Goal: Task Accomplishment & Management: Manage account settings

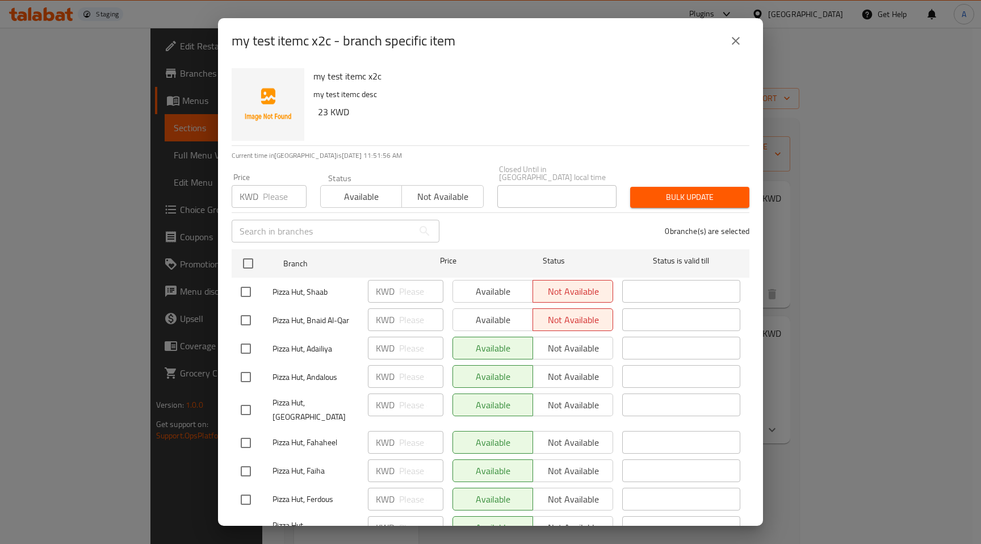
drag, startPoint x: 246, startPoint y: 341, endPoint x: 287, endPoint y: 342, distance: 41.5
click at [246, 341] on input "checkbox" at bounding box center [246, 349] width 24 height 24
drag, startPoint x: 240, startPoint y: 341, endPoint x: 253, endPoint y: 338, distance: 13.4
click at [241, 341] on input "checkbox" at bounding box center [246, 349] width 24 height 24
checkbox input "false"
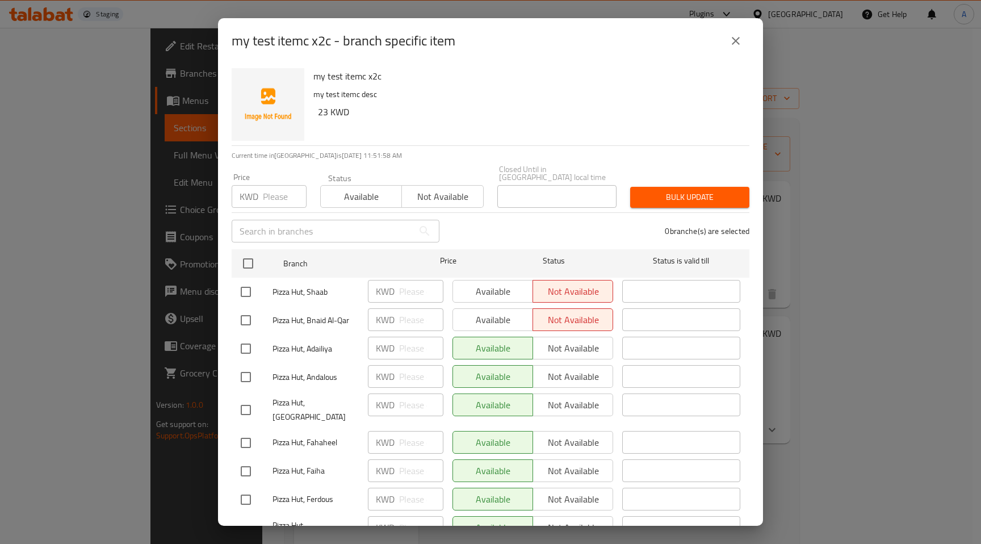
drag, startPoint x: 244, startPoint y: 312, endPoint x: 245, endPoint y: 287, distance: 25.0
click at [244, 310] on input "checkbox" at bounding box center [246, 320] width 24 height 24
checkbox input "true"
drag, startPoint x: 245, startPoint y: 287, endPoint x: 282, endPoint y: 289, distance: 37.0
click at [245, 287] on input "checkbox" at bounding box center [246, 292] width 24 height 24
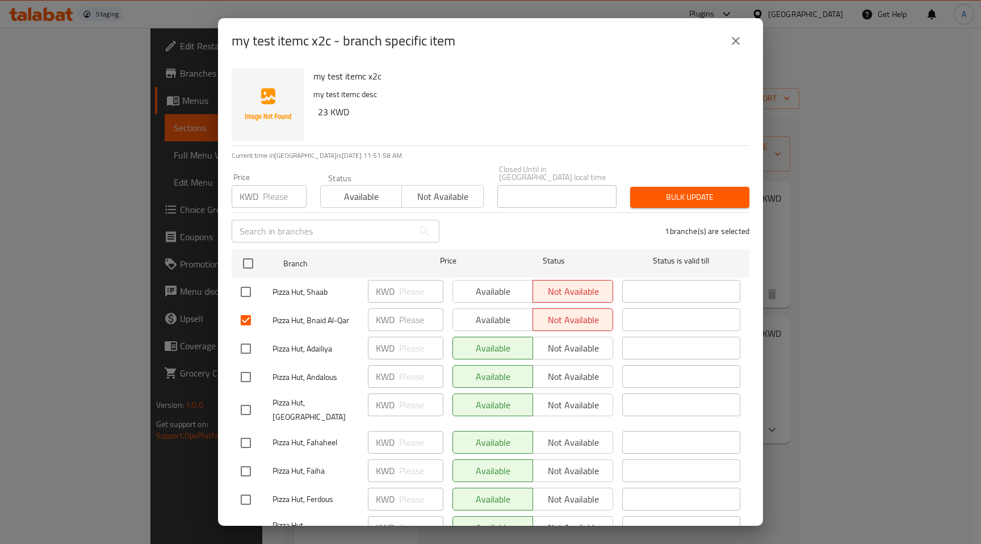
checkbox input "true"
drag, startPoint x: 498, startPoint y: 282, endPoint x: 498, endPoint y: 304, distance: 22.7
click at [499, 283] on span "Available" at bounding box center [493, 291] width 71 height 16
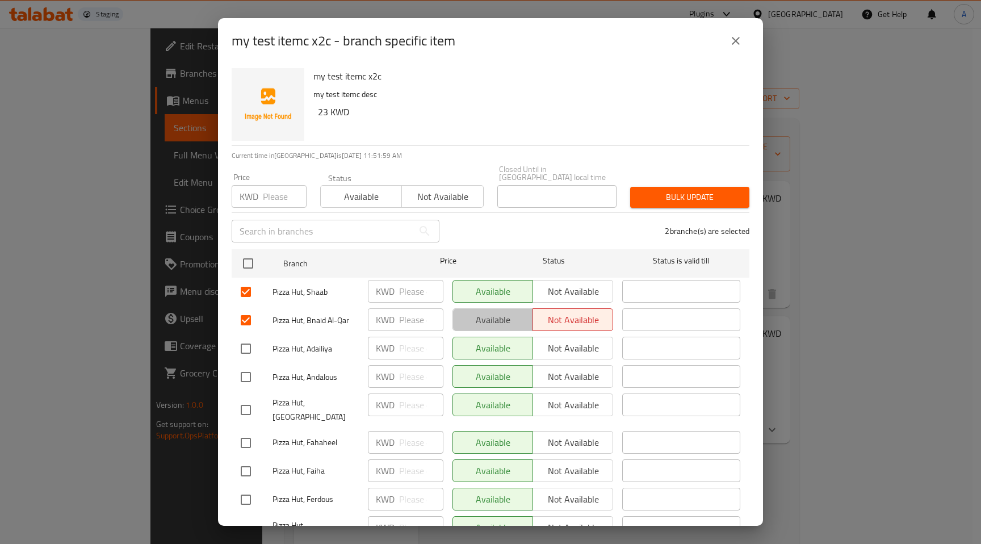
drag, startPoint x: 498, startPoint y: 304, endPoint x: 504, endPoint y: 324, distance: 20.1
click at [498, 312] on span "Available" at bounding box center [493, 320] width 71 height 16
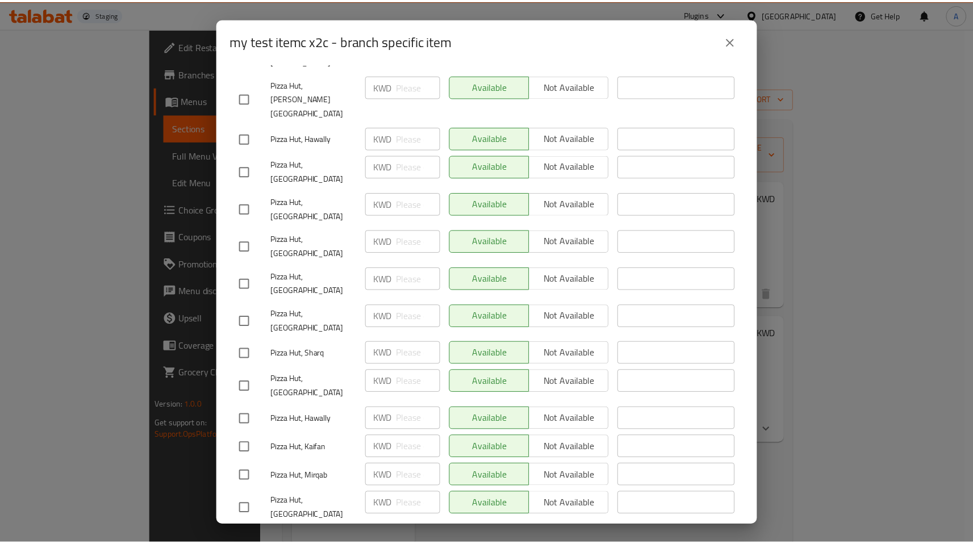
scroll to position [1459, 0]
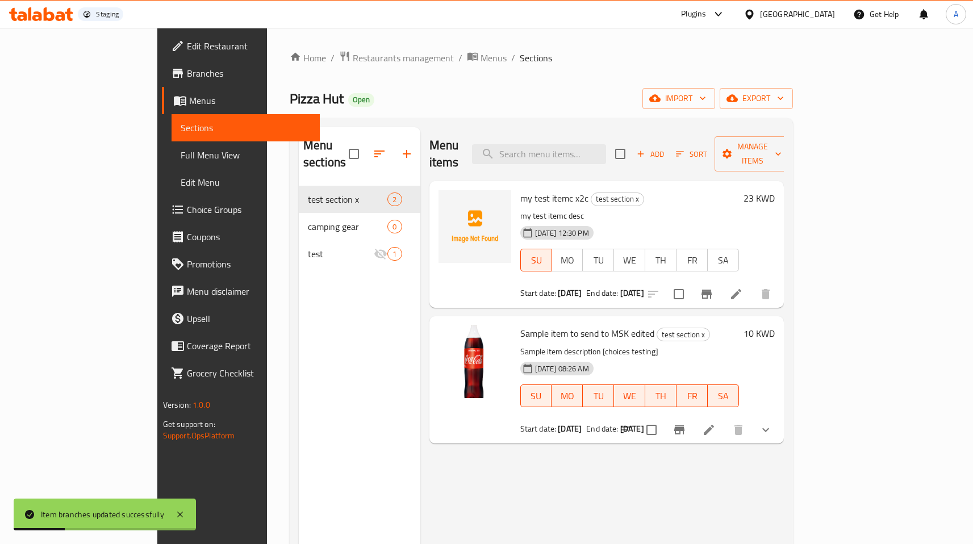
click at [715, 423] on icon at bounding box center [709, 430] width 14 height 14
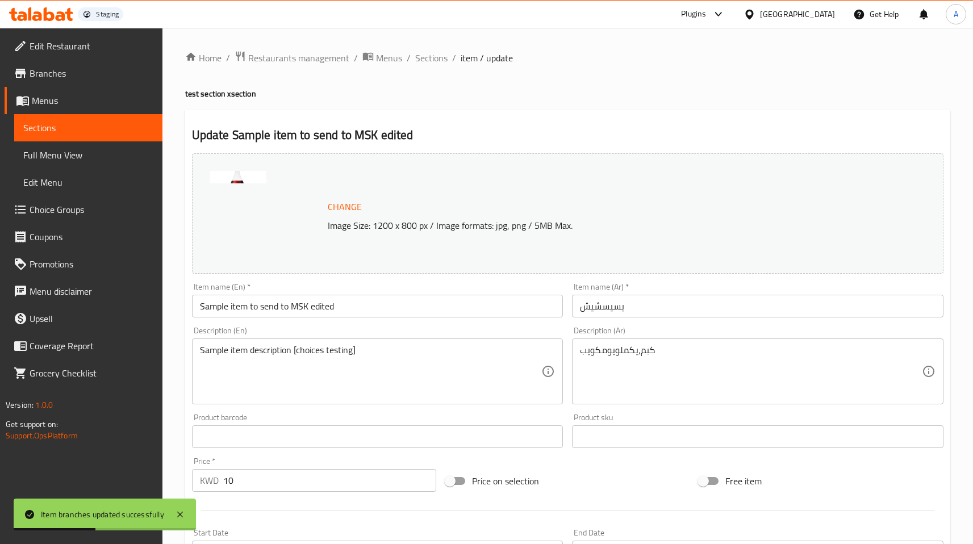
click at [331, 312] on input "Sample item to send to MSK edited" at bounding box center [377, 306] width 371 height 23
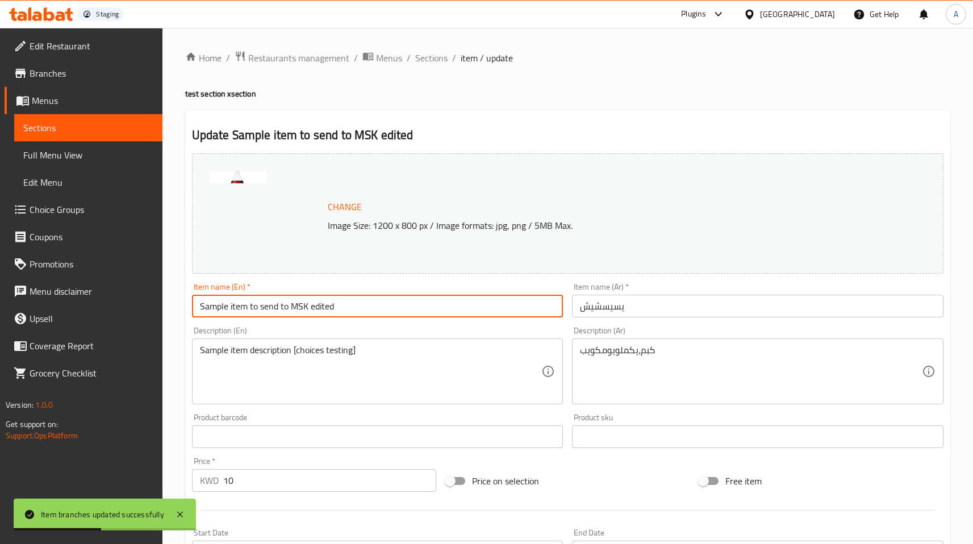
click at [331, 312] on input "Sample item to send to MSK edited" at bounding box center [377, 306] width 371 height 23
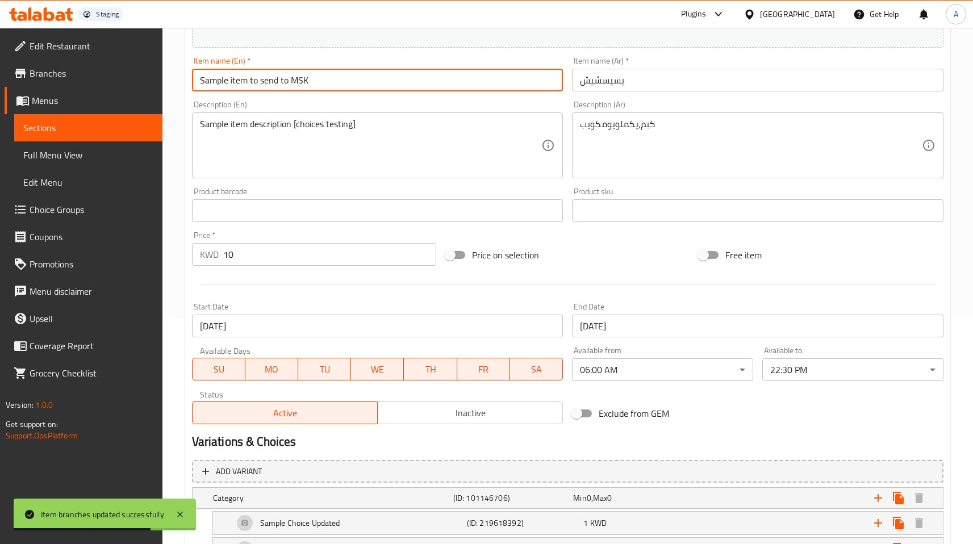
scroll to position [314, 0]
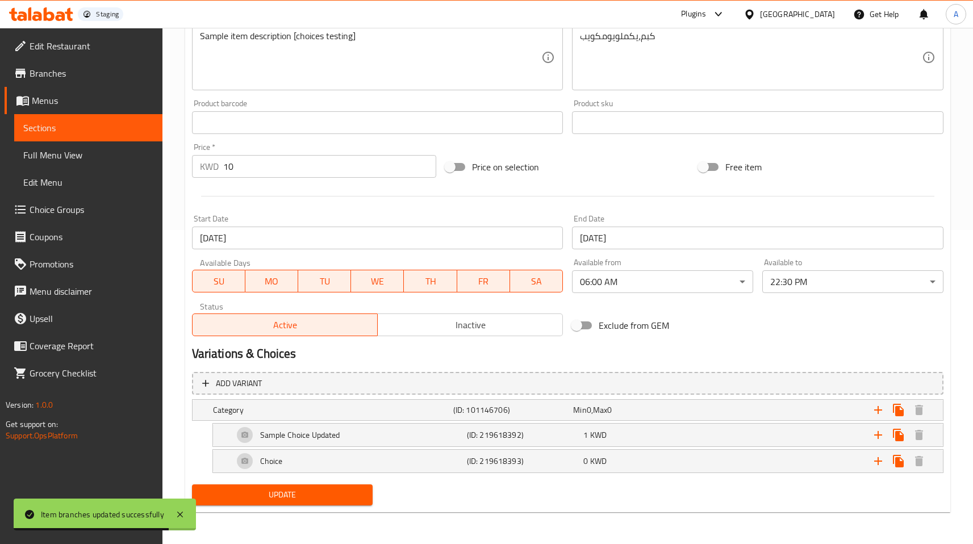
type input "Sample item to send to MSK"
click at [347, 489] on span "Update" at bounding box center [282, 495] width 163 height 14
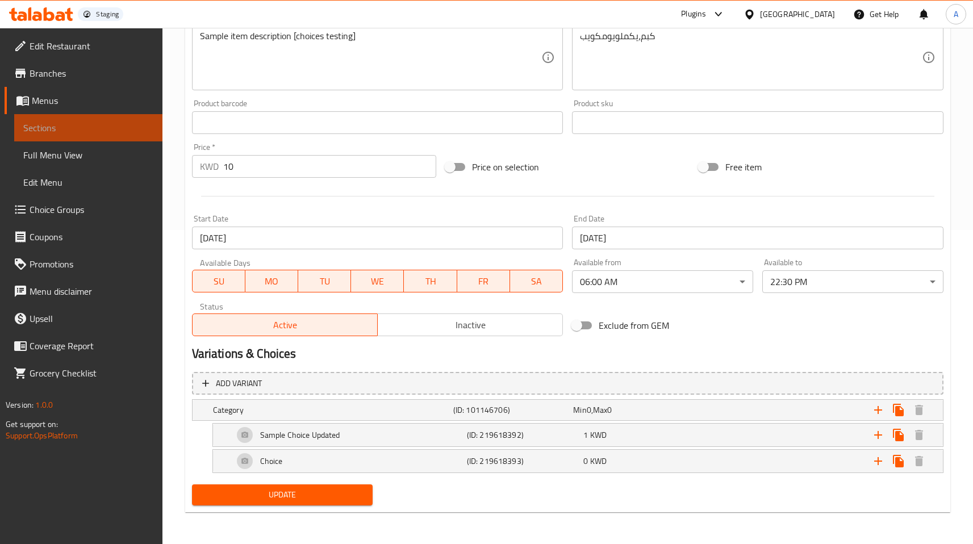
click at [42, 124] on span "Sections" at bounding box center [88, 128] width 130 height 14
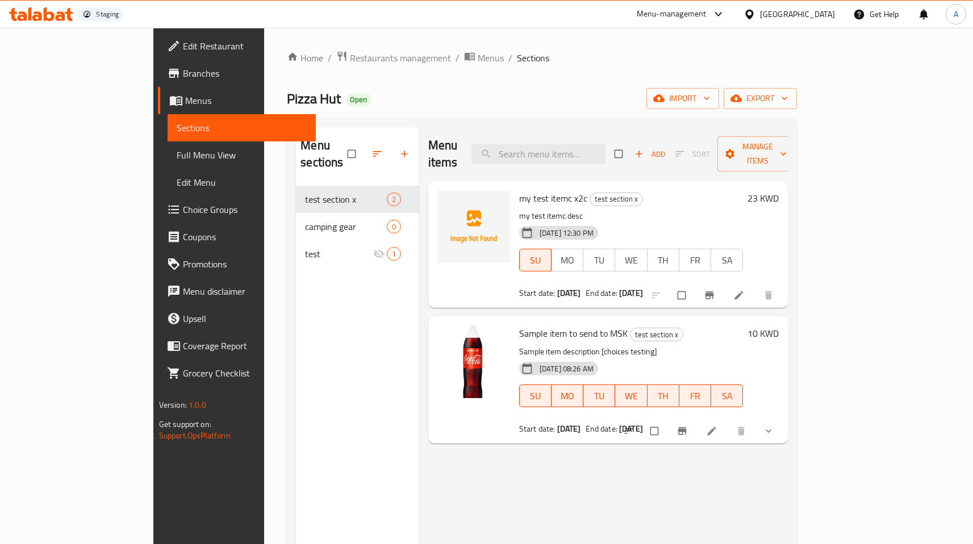
click at [714, 292] on icon "Branch-specific-item" at bounding box center [709, 295] width 9 height 7
click at [715, 290] on icon "Branch-specific-item" at bounding box center [708, 295] width 11 height 11
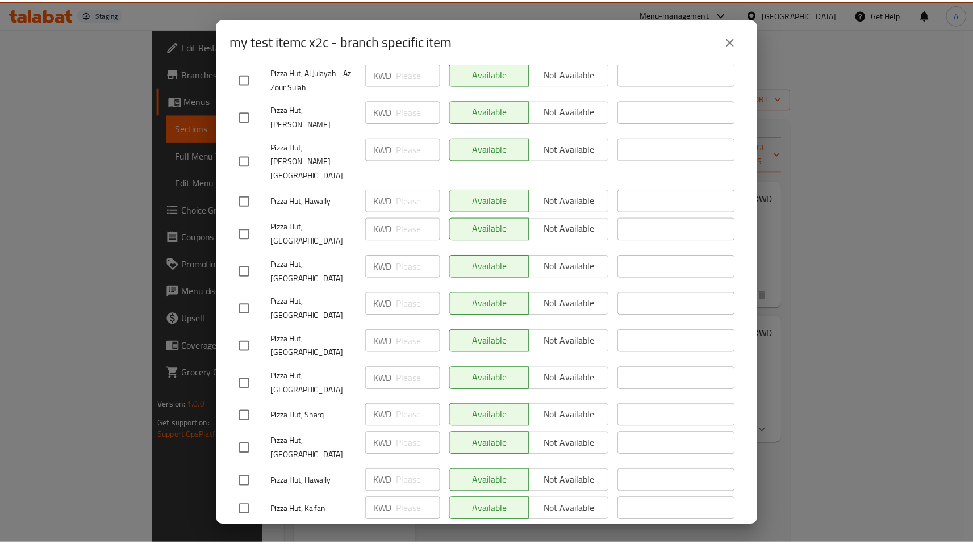
scroll to position [1459, 0]
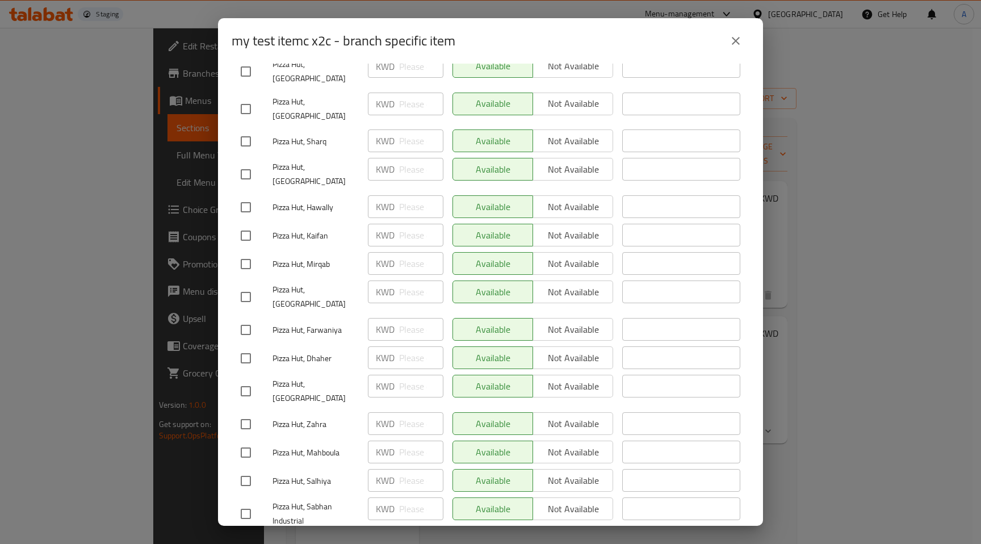
click at [726, 42] on button "close" at bounding box center [735, 40] width 27 height 27
